Goal: Information Seeking & Learning: Find specific page/section

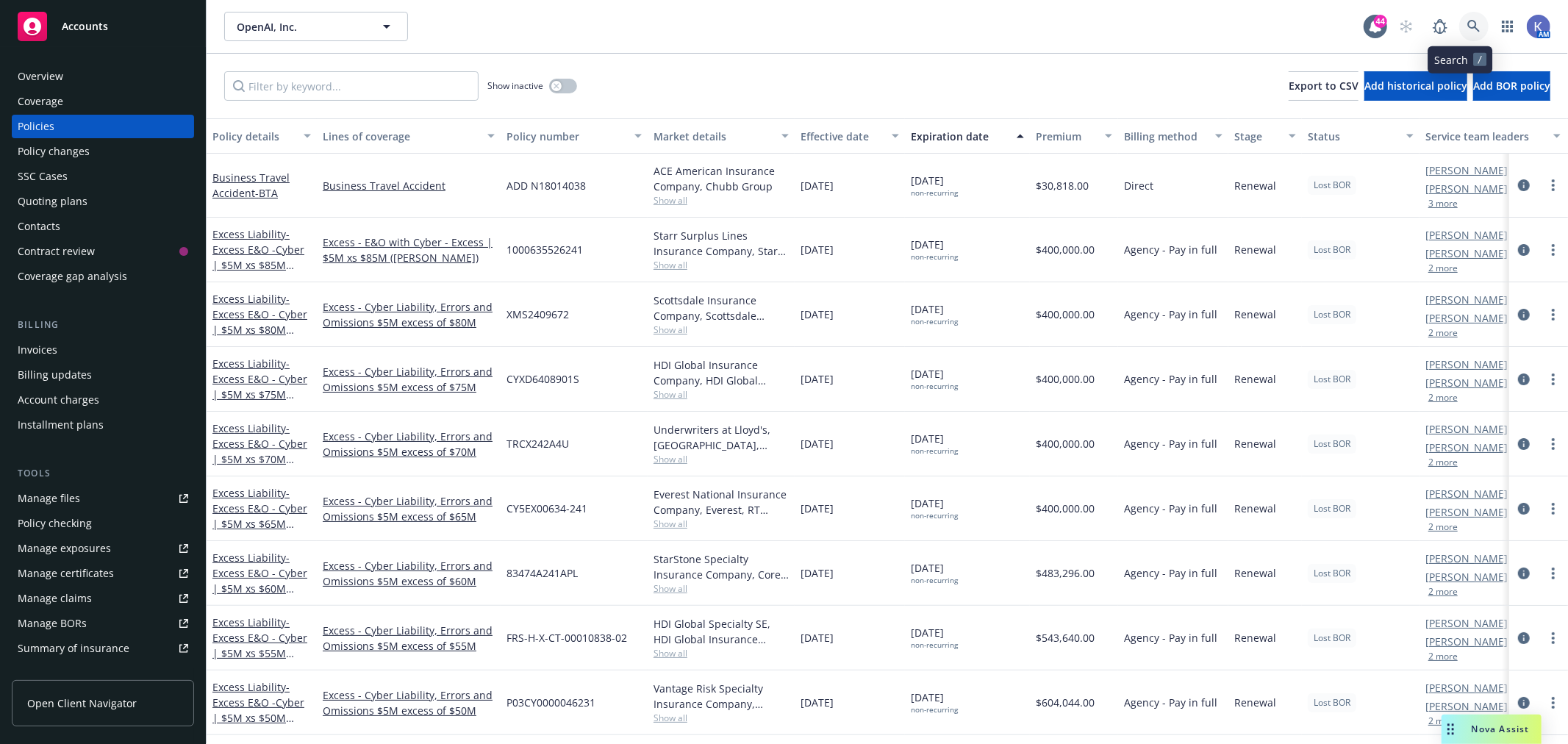
click at [1467, 30] on icon at bounding box center [1474, 26] width 14 height 14
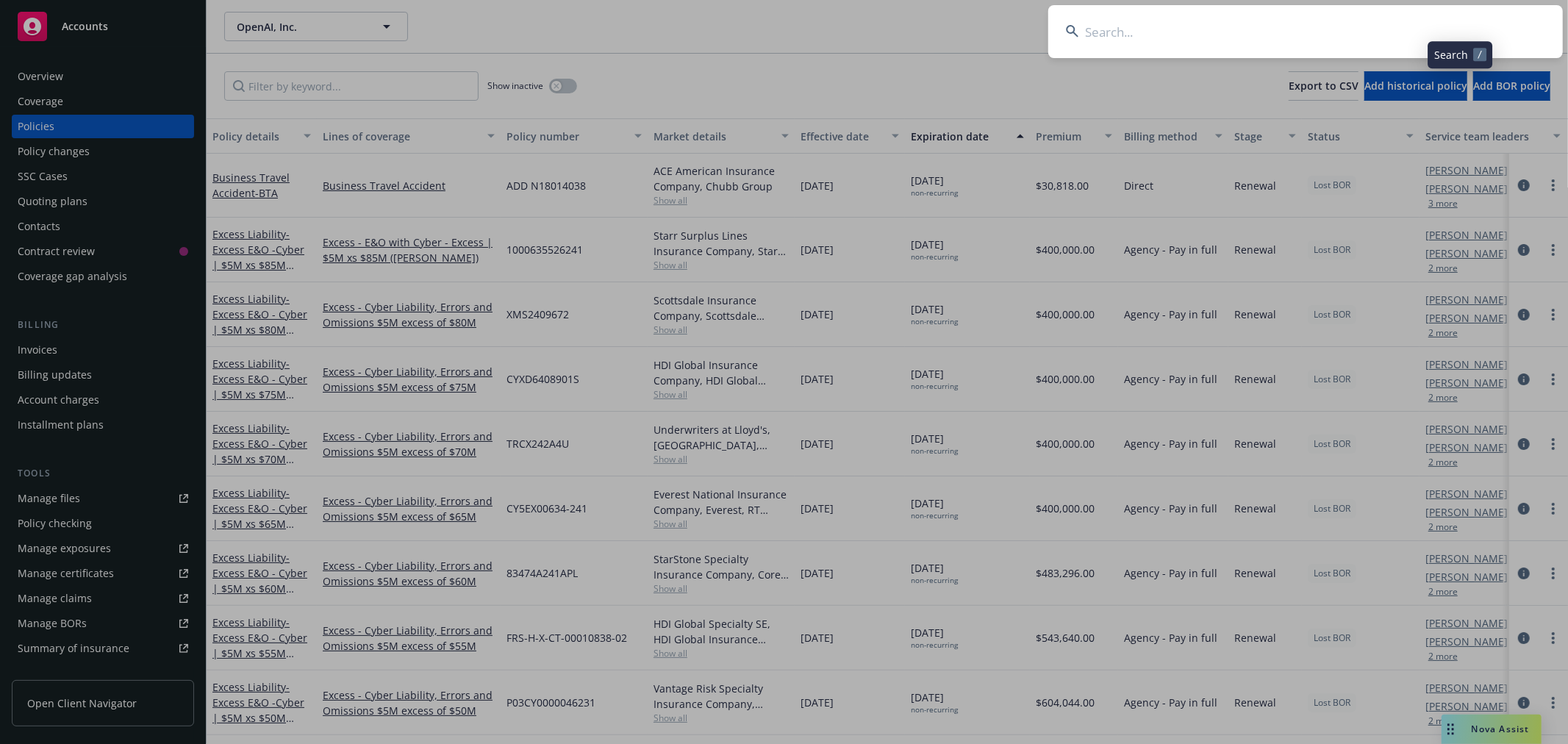
click at [1415, 32] on input at bounding box center [1305, 32] width 514 height 53
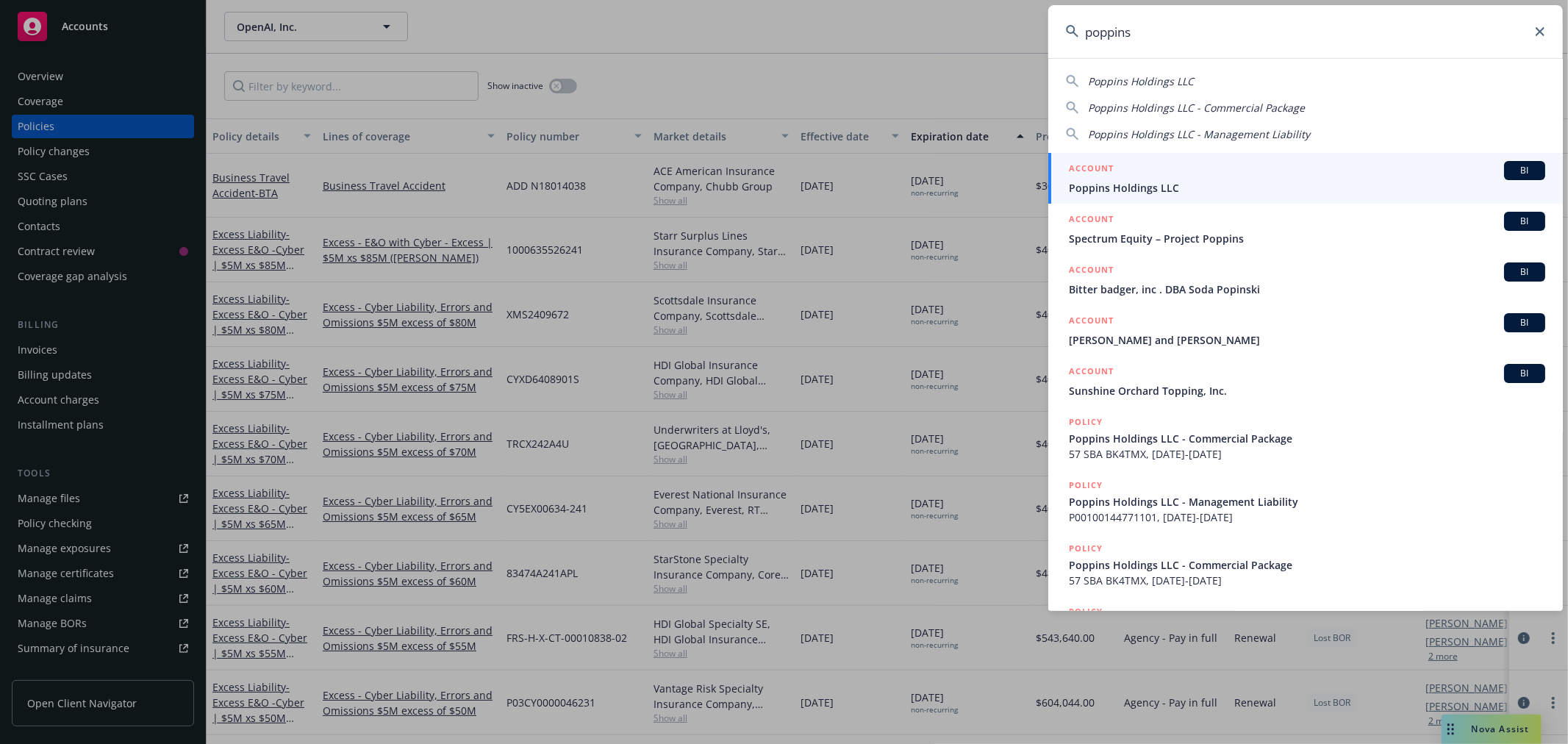
type input "poppins"
click at [1098, 189] on span "Poppins Holdings LLC" at bounding box center [1307, 187] width 476 height 15
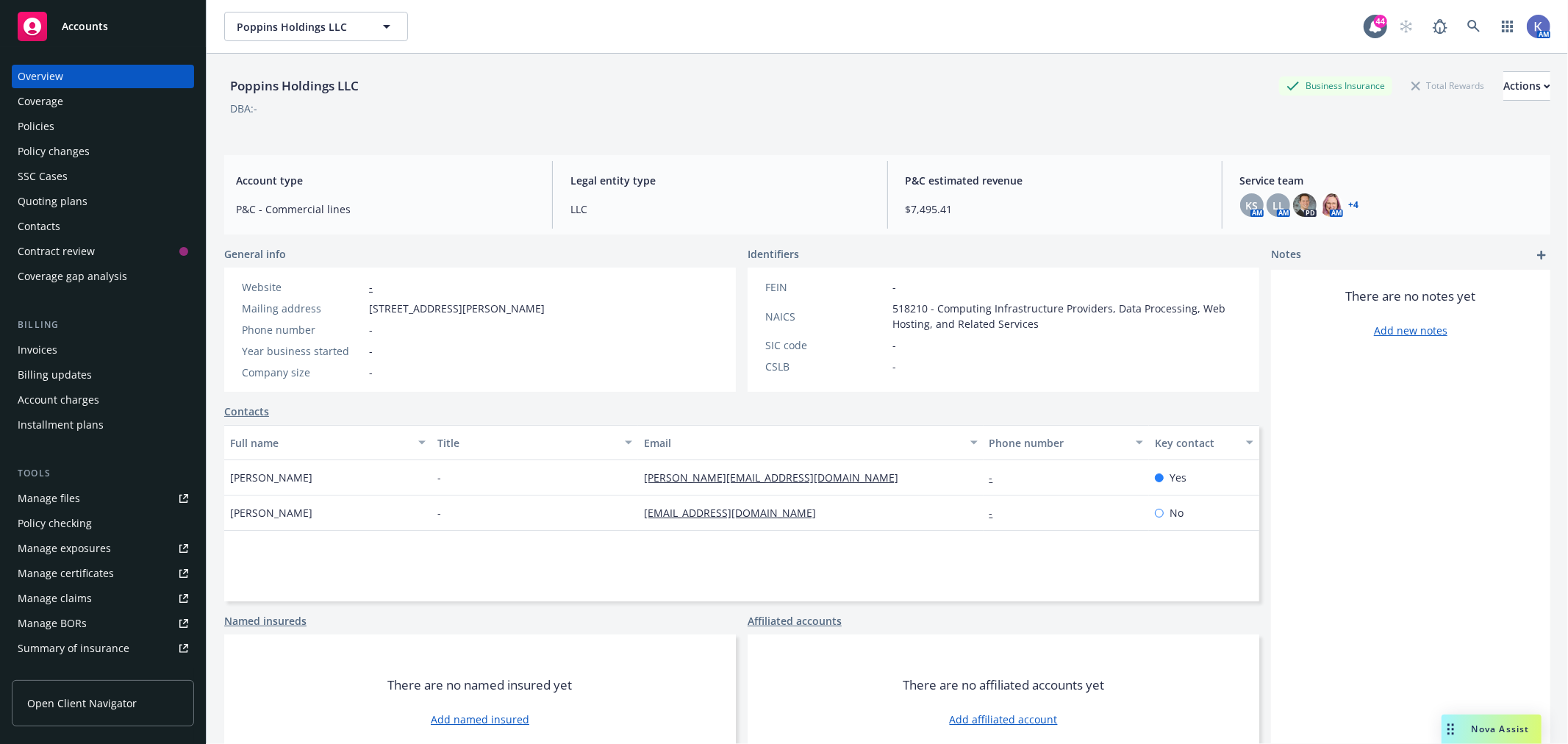
click at [317, 79] on div "Poppins Holdings LLC" at bounding box center [294, 85] width 141 height 19
copy div "Poppins Holdings LLC"
click at [46, 114] on div "Policies" at bounding box center [35, 126] width 37 height 24
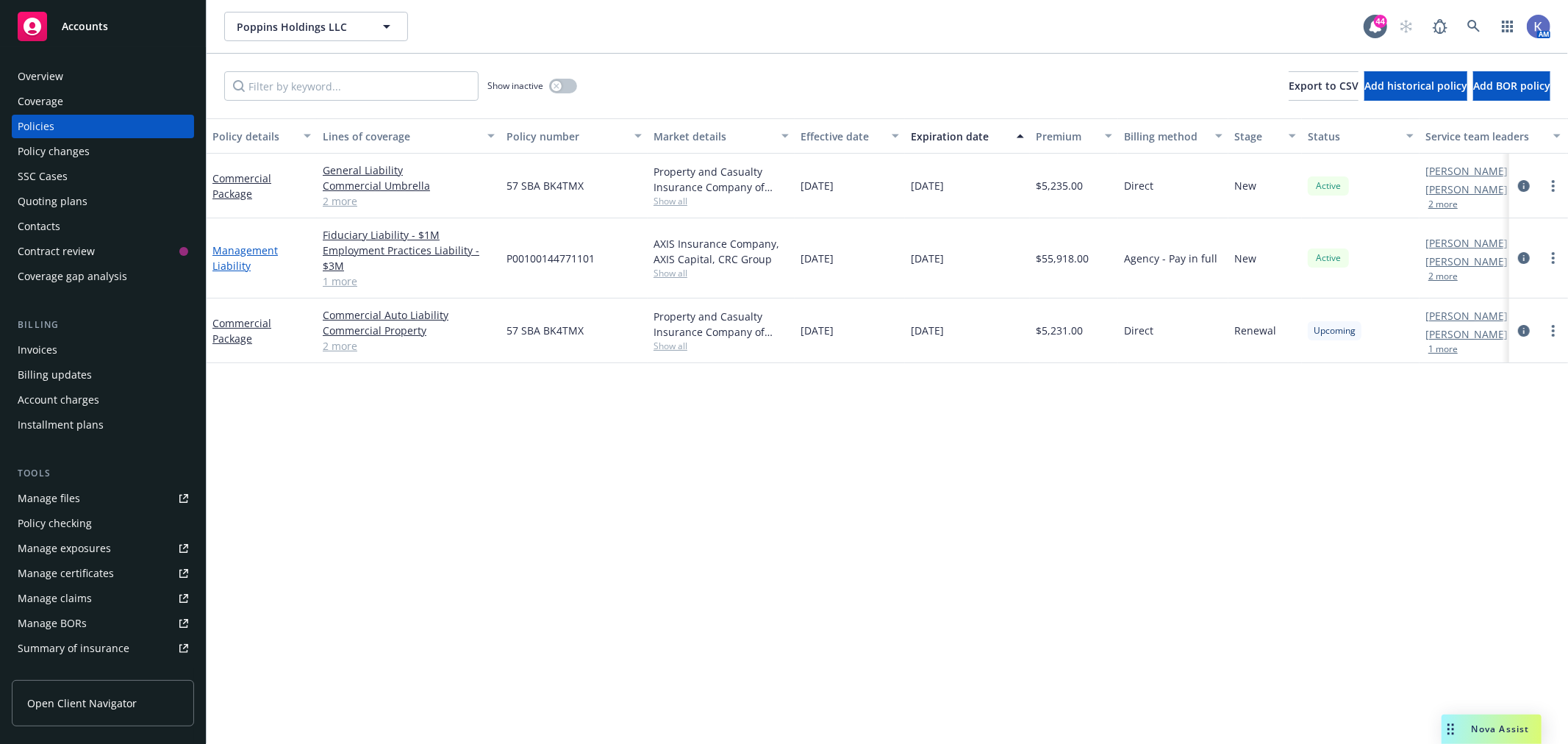
click at [230, 248] on link "Management Liability" at bounding box center [245, 258] width 65 height 29
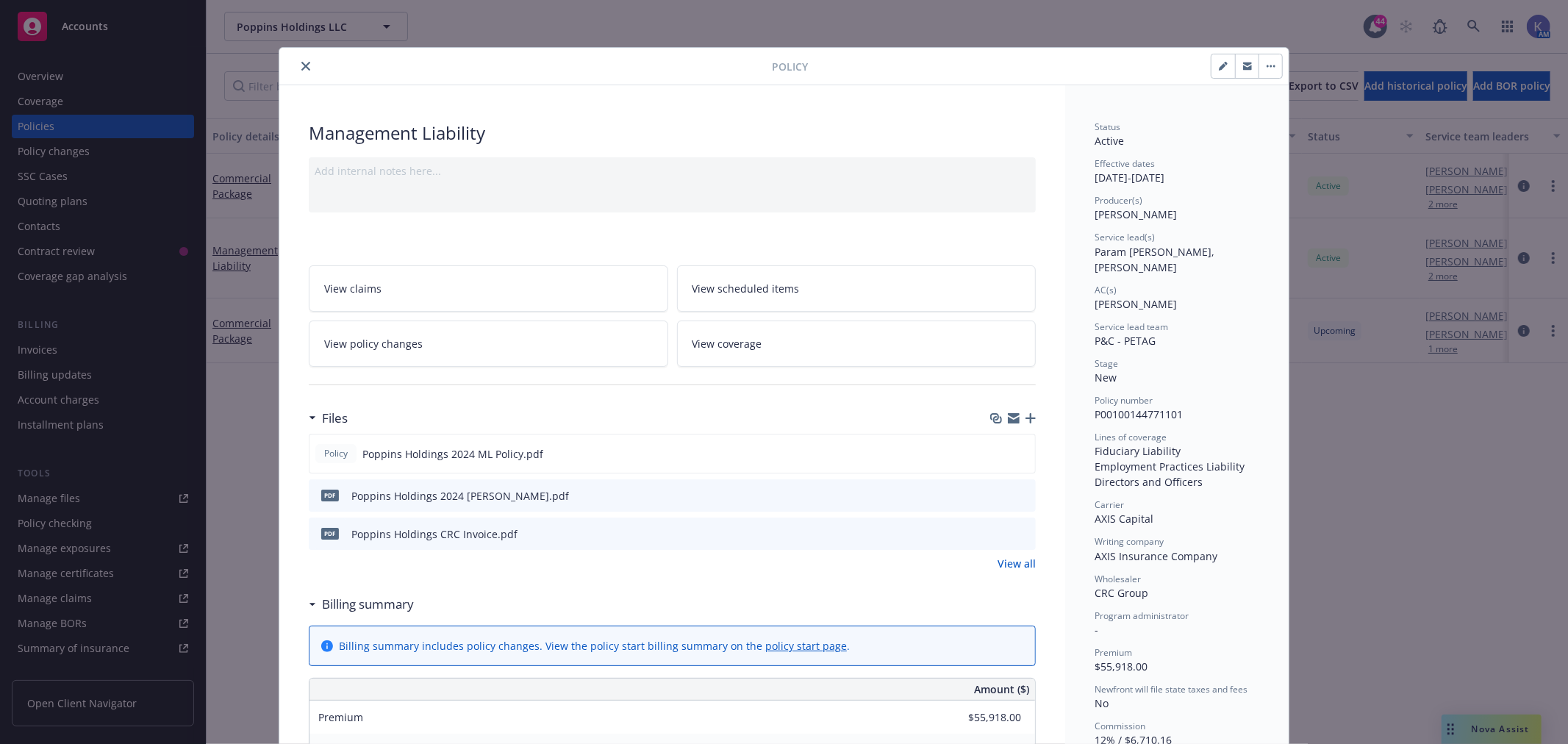
click at [1019, 491] on icon "preview file" at bounding box center [1022, 494] width 14 height 10
click at [301, 64] on icon "close" at bounding box center [306, 66] width 9 height 9
